Goal: Transaction & Acquisition: Obtain resource

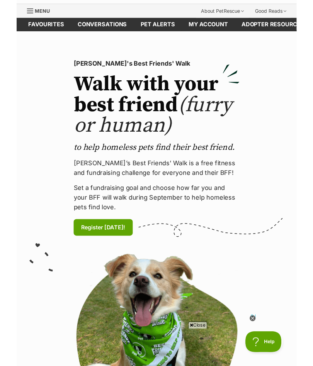
scroll to position [20, 0]
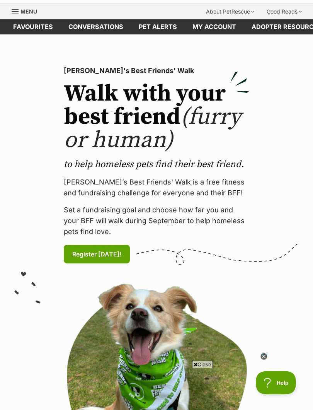
click at [210, 28] on link "My account" at bounding box center [214, 27] width 59 height 15
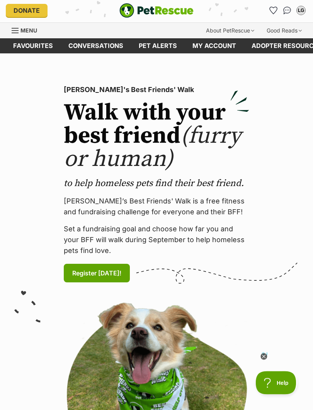
scroll to position [2, 0]
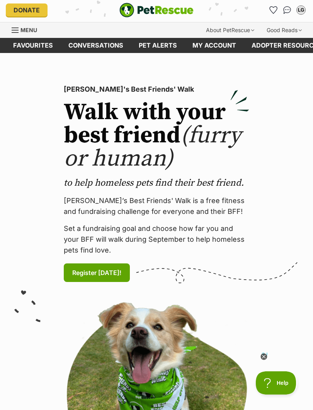
click at [35, 45] on link "Favourites" at bounding box center [32, 45] width 55 height 15
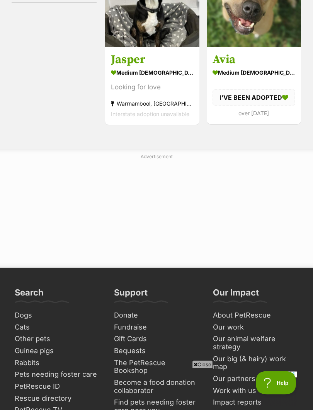
scroll to position [231, 0]
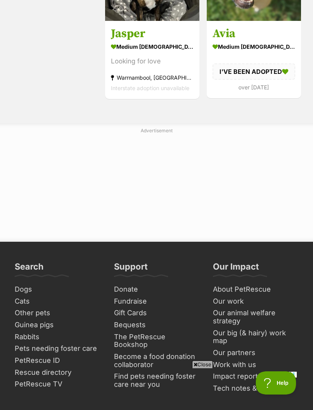
click at [20, 290] on link "Dogs" at bounding box center [58, 289] width 92 height 12
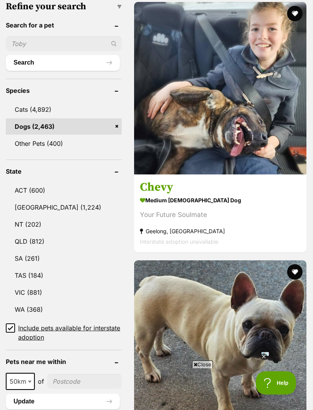
scroll to position [337, 0]
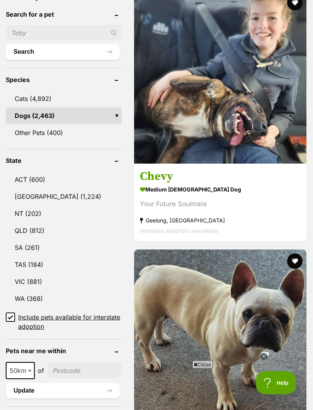
click at [28, 274] on link "VIC (881)" at bounding box center [64, 282] width 116 height 16
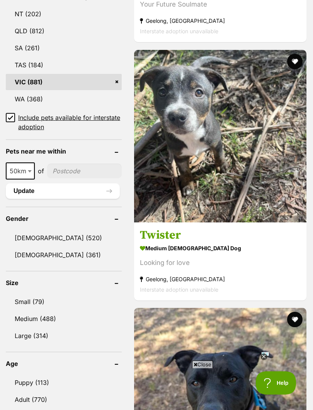
click at [163, 185] on img at bounding box center [220, 136] width 172 height 172
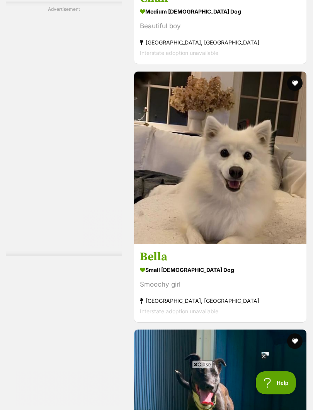
scroll to position [3408, 0]
click at [263, 356] on icon at bounding box center [263, 356] width 3 height 3
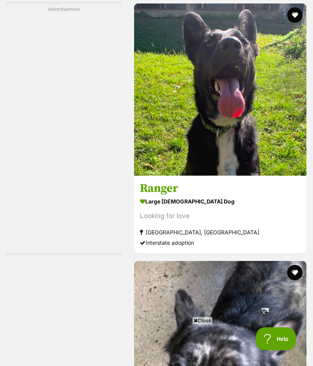
scroll to position [5023, 0]
